Goal: Task Accomplishment & Management: Use online tool/utility

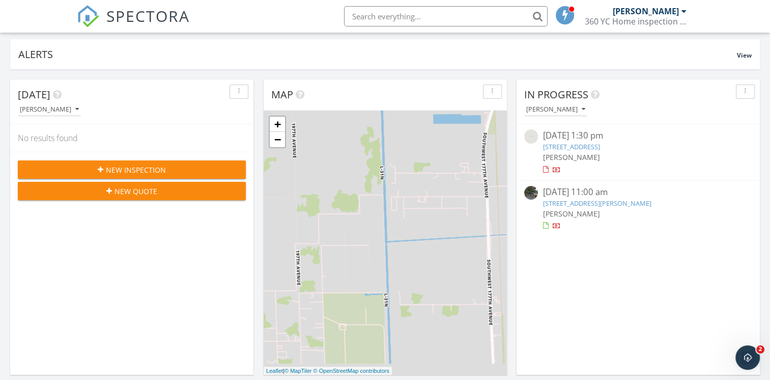
scroll to position [63, 0]
click at [571, 200] on link "1611 Stevenson Dr, Clearwater, FL 33755" at bounding box center [597, 203] width 108 height 9
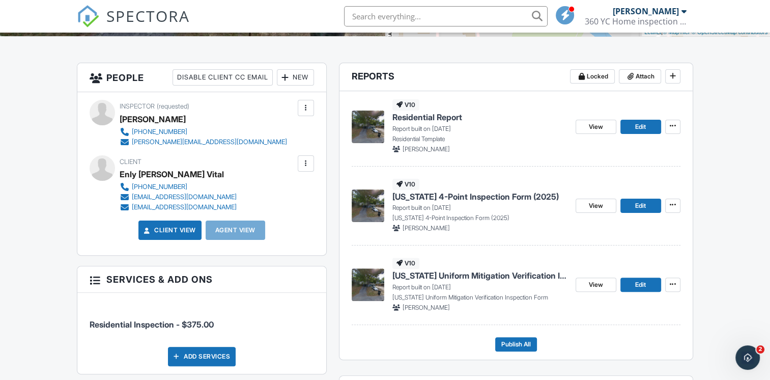
scroll to position [209, 0]
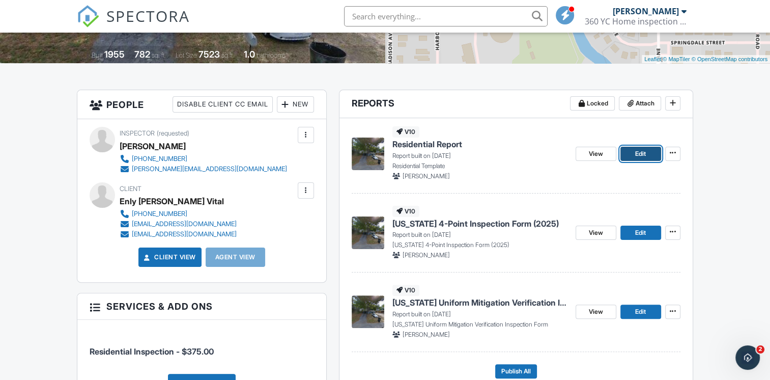
click at [636, 153] on span "Edit" at bounding box center [640, 154] width 11 height 10
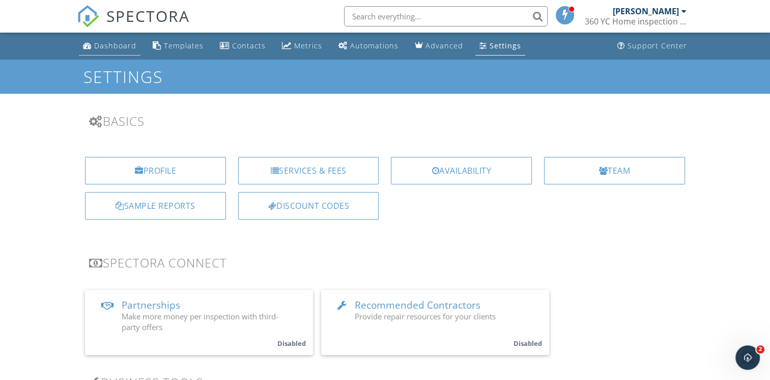
click at [123, 47] on div "Dashboard" at bounding box center [115, 46] width 42 height 10
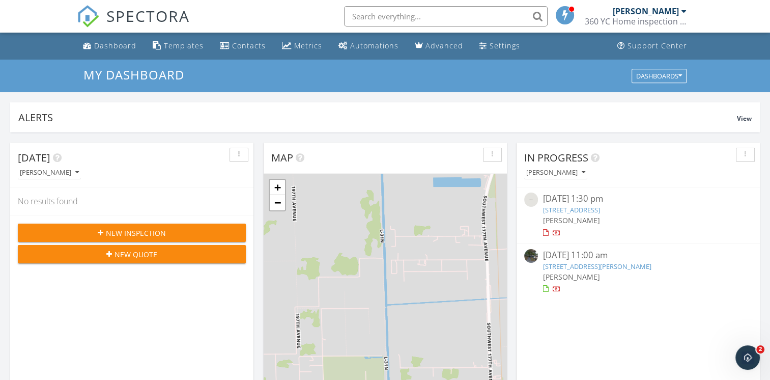
click at [569, 259] on div "09/28/25 11:00 am" at bounding box center [638, 255] width 190 height 13
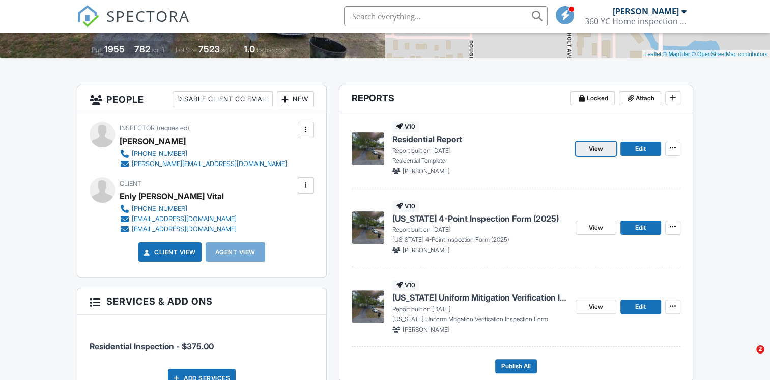
click at [587, 151] on link "View" at bounding box center [595, 148] width 41 height 14
